Goal: Check status: Check status

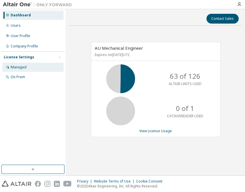
click at [29, 65] on div "Managed" at bounding box center [32, 67] width 61 height 9
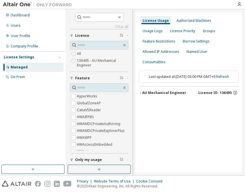
click at [96, 171] on button "button" at bounding box center [99, 169] width 63 height 9
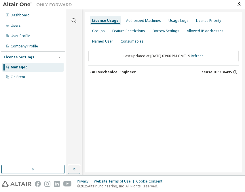
click at [118, 74] on div "AU Mechanical Engineer" at bounding box center [114, 72] width 44 height 5
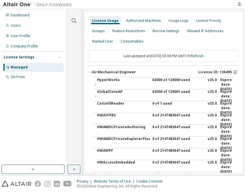
click at [174, 78] on div "63000 of 126000 used" at bounding box center [178, 85] width 52 height 14
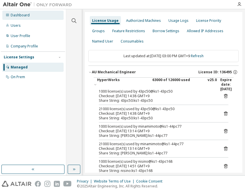
click at [29, 16] on div "Dashboard" at bounding box center [32, 15] width 61 height 9
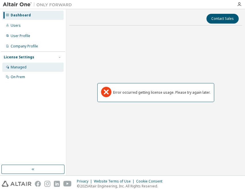
click at [16, 68] on div "Managed" at bounding box center [19, 67] width 16 height 5
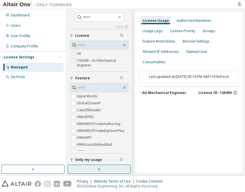
click at [86, 171] on button "button" at bounding box center [99, 169] width 63 height 9
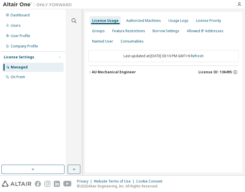
click at [120, 73] on div "AU Mechanical Engineer" at bounding box center [114, 72] width 44 height 5
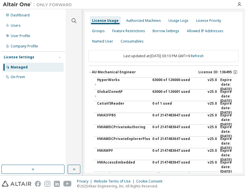
click at [171, 81] on div "63000 of 126000 used" at bounding box center [178, 85] width 52 height 14
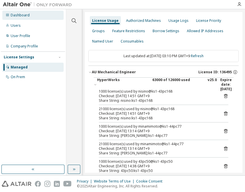
click at [34, 14] on div "Dashboard" at bounding box center [32, 15] width 61 height 9
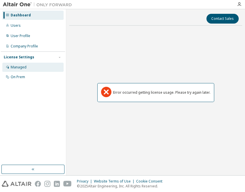
click at [16, 70] on div "Managed" at bounding box center [32, 67] width 61 height 9
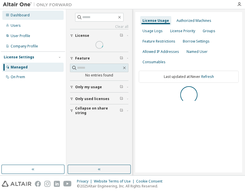
click at [19, 15] on div "Dashboard" at bounding box center [20, 15] width 19 height 5
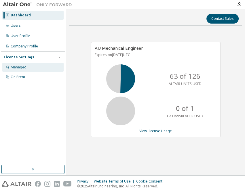
click at [20, 69] on div "Managed" at bounding box center [32, 67] width 61 height 9
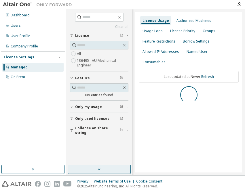
click at [98, 169] on icon "button" at bounding box center [99, 169] width 5 height 5
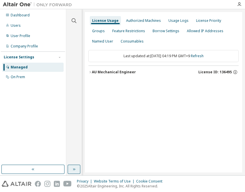
click at [127, 70] on div "AU Mechanical Engineer" at bounding box center [114, 72] width 44 height 5
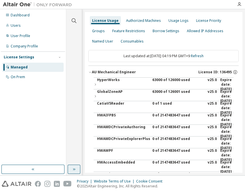
click at [161, 80] on div "63000 of 126000 used" at bounding box center [178, 85] width 52 height 14
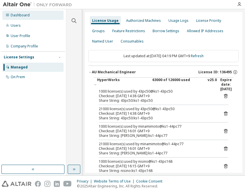
click at [17, 13] on div "Dashboard" at bounding box center [20, 15] width 19 height 5
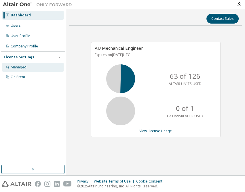
click at [22, 66] on div "Managed" at bounding box center [19, 67] width 16 height 5
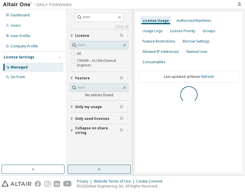
click at [97, 169] on button "button" at bounding box center [99, 169] width 63 height 9
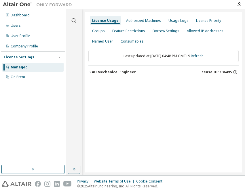
click at [119, 71] on div "AU Mechanical Engineer" at bounding box center [114, 72] width 44 height 5
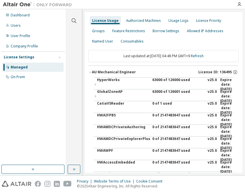
click at [163, 81] on div "63000 of 126000 used" at bounding box center [178, 85] width 52 height 14
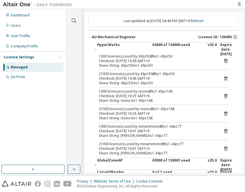
scroll to position [78, 0]
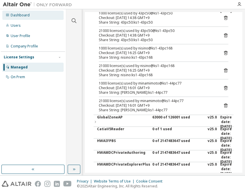
click at [27, 17] on div "Dashboard" at bounding box center [20, 15] width 19 height 5
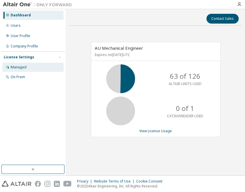
drag, startPoint x: 18, startPoint y: 67, endPoint x: 28, endPoint y: 67, distance: 10.4
click at [18, 67] on div "Managed" at bounding box center [19, 67] width 16 height 5
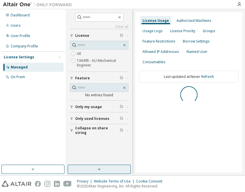
click at [93, 168] on button "button" at bounding box center [99, 169] width 63 height 9
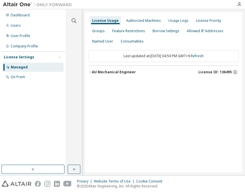
click at [122, 73] on div "AU Mechanical Engineer" at bounding box center [114, 72] width 44 height 5
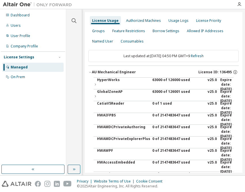
click at [167, 80] on div "63000 of 126000 used" at bounding box center [178, 85] width 52 height 14
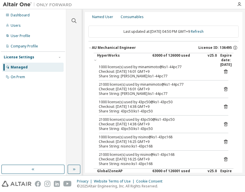
scroll to position [52, 0]
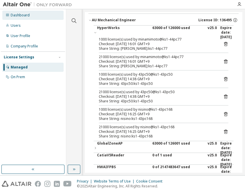
click at [14, 16] on div "Dashboard" at bounding box center [20, 15] width 19 height 5
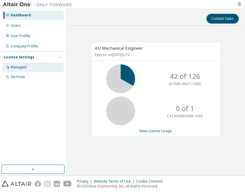
click at [26, 68] on div "Managed" at bounding box center [19, 67] width 16 height 5
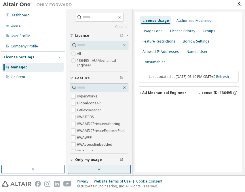
click at [96, 171] on button "button" at bounding box center [99, 169] width 63 height 9
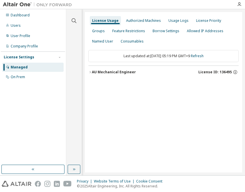
click at [111, 70] on div "AU Mechanical Engineer" at bounding box center [114, 72] width 44 height 5
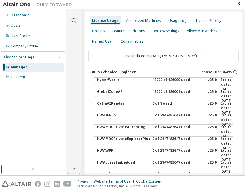
click at [159, 81] on div "42000 of 126000 used" at bounding box center [178, 85] width 52 height 14
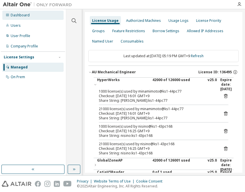
click at [16, 16] on div "Dashboard" at bounding box center [20, 15] width 19 height 5
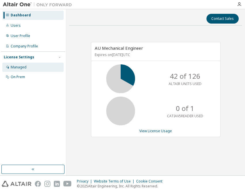
click at [18, 64] on div "Managed" at bounding box center [32, 67] width 61 height 9
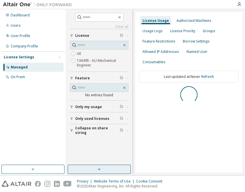
click at [100, 167] on icon "button" at bounding box center [99, 169] width 5 height 5
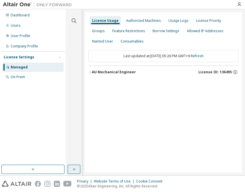
click at [111, 73] on div "AU Mechanical Engineer" at bounding box center [114, 72] width 44 height 5
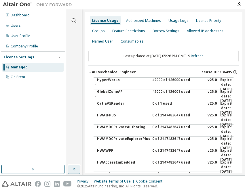
click at [156, 79] on div "42000 of 126000 used" at bounding box center [178, 85] width 52 height 14
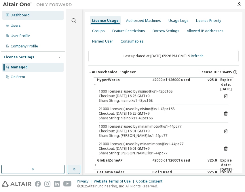
click at [14, 12] on div "Dashboard" at bounding box center [32, 15] width 61 height 9
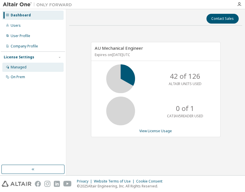
click at [12, 65] on div "Managed" at bounding box center [19, 67] width 16 height 5
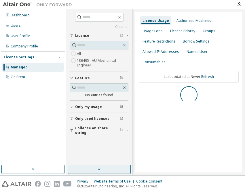
click at [105, 168] on button "button" at bounding box center [99, 169] width 63 height 9
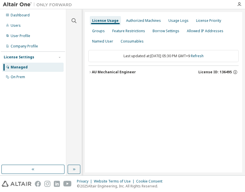
click at [127, 73] on div "AU Mechanical Engineer" at bounding box center [114, 72] width 44 height 5
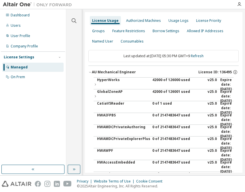
click at [176, 81] on div "42000 of 126000 used" at bounding box center [178, 85] width 52 height 14
